Goal: Task Accomplishment & Management: Use online tool/utility

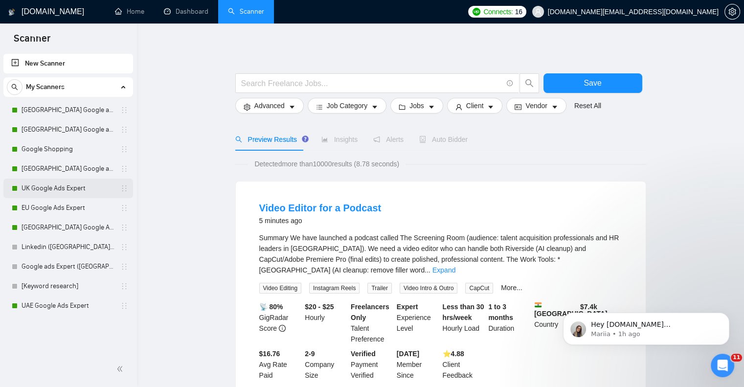
click at [55, 188] on link "UK Google Ads Expert" at bounding box center [68, 188] width 93 height 20
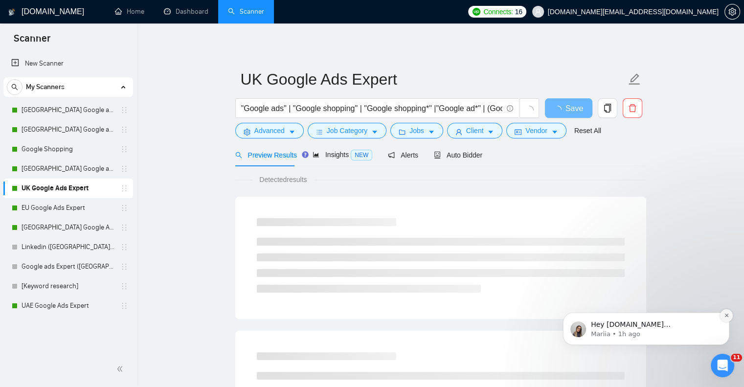
click at [728, 315] on icon "Dismiss notification" at bounding box center [726, 314] width 5 height 5
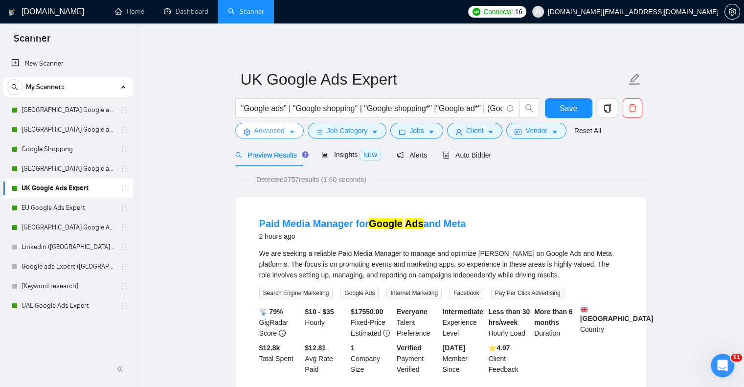
click at [267, 132] on span "Advanced" at bounding box center [269, 130] width 30 height 11
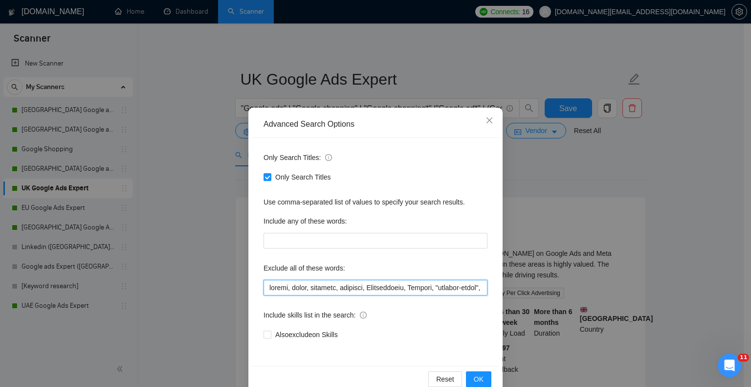
click at [451, 283] on input "text" at bounding box center [376, 288] width 224 height 16
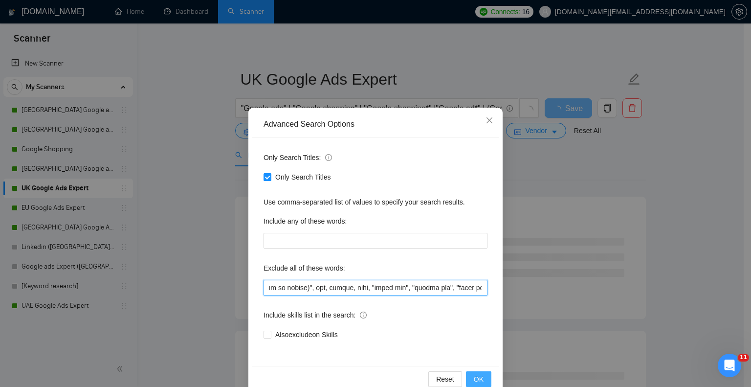
type input "issues, issue, cannabis, training, Verification, Discord, "revenue-share", "rev…"
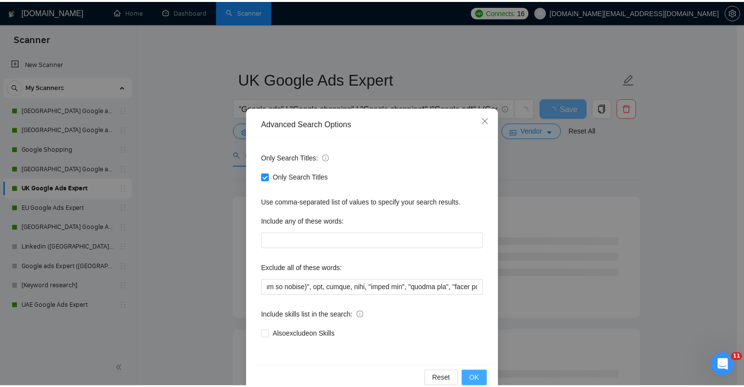
scroll to position [0, 0]
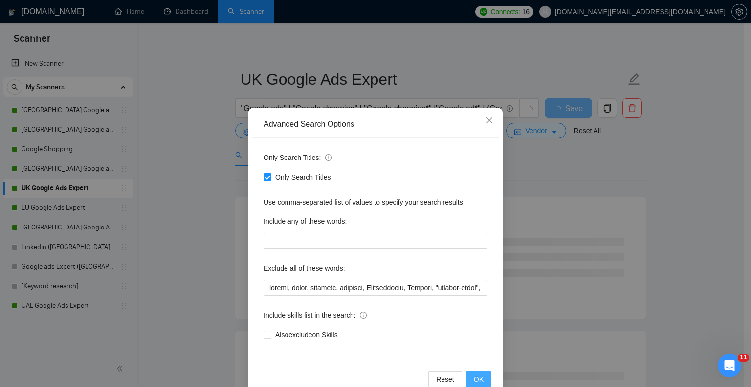
click at [480, 374] on button "OK" at bounding box center [478, 379] width 25 height 16
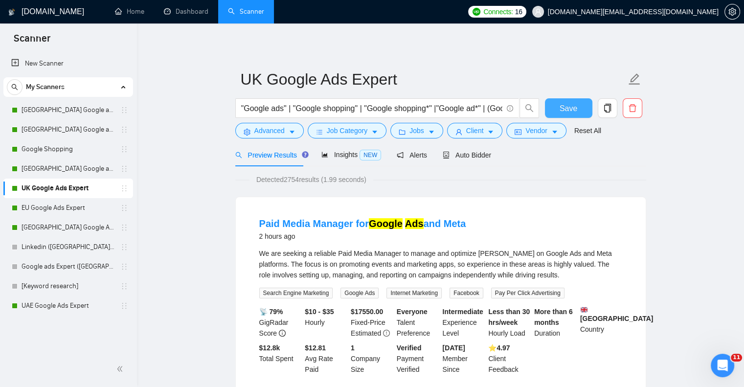
click at [559, 108] on button "Save" at bounding box center [568, 108] width 47 height 20
